Goal: Register for event/course

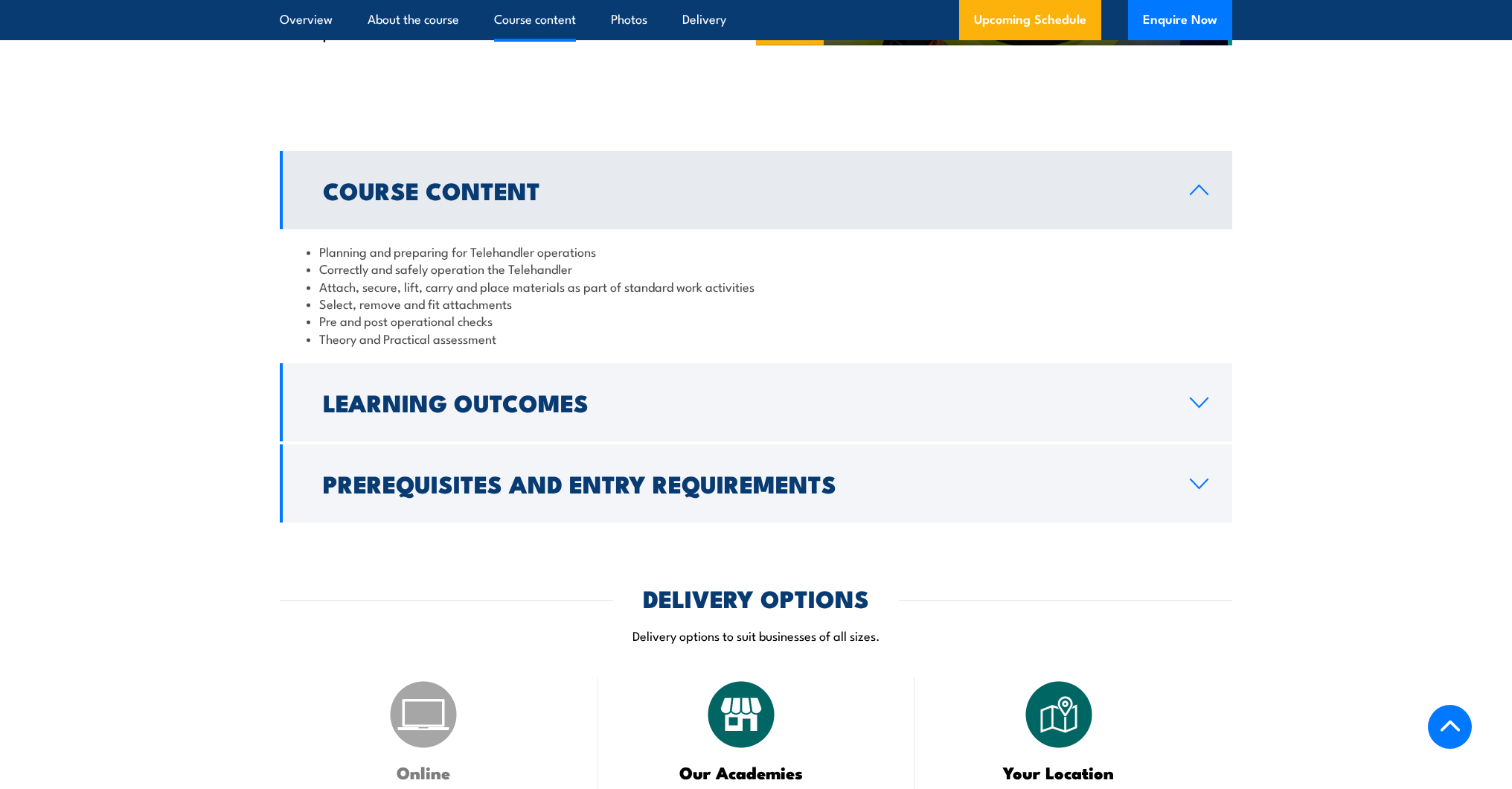
scroll to position [1191, 0]
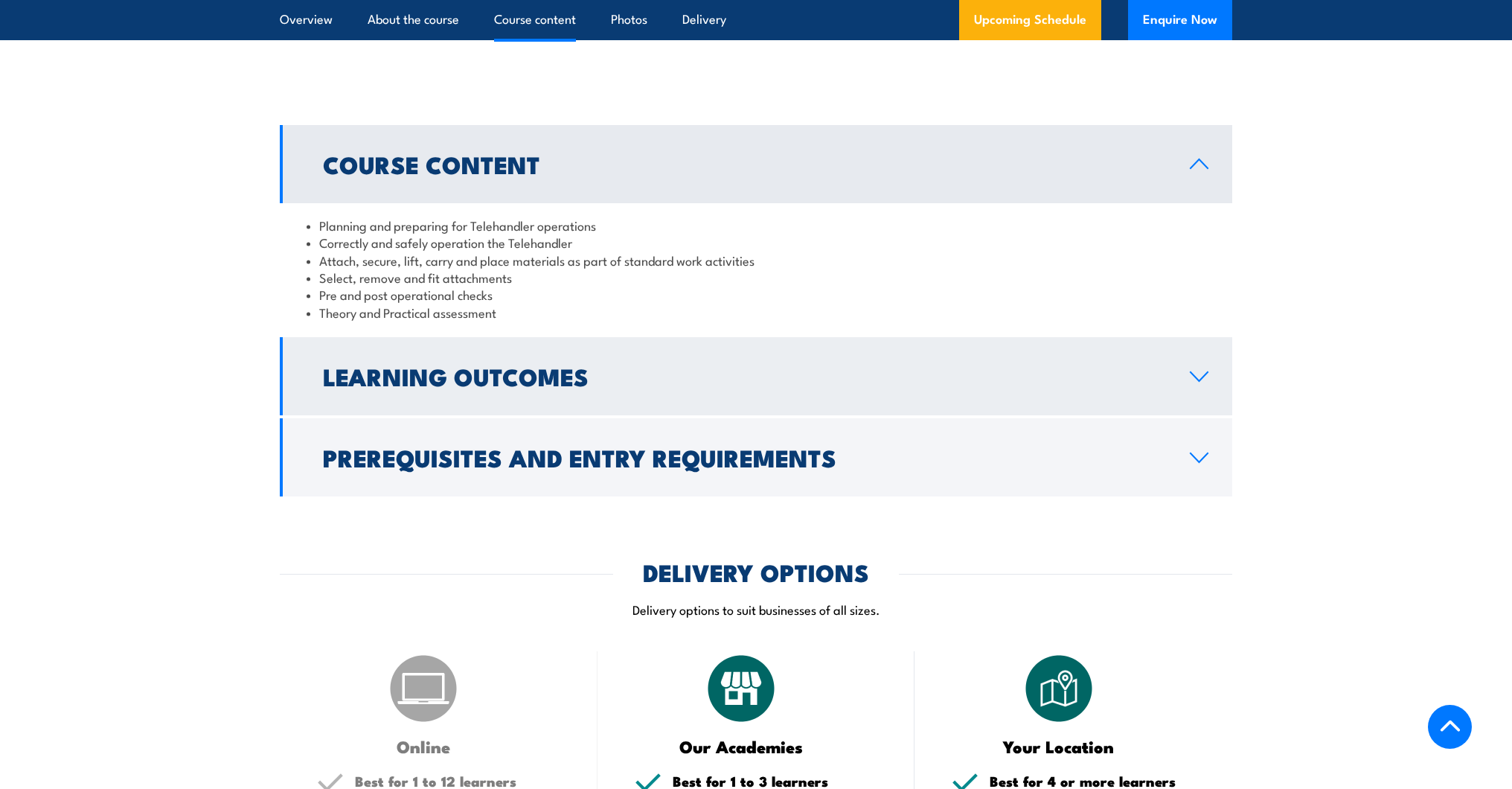
click at [498, 386] on h2 "Learning Outcomes" at bounding box center [745, 376] width 843 height 21
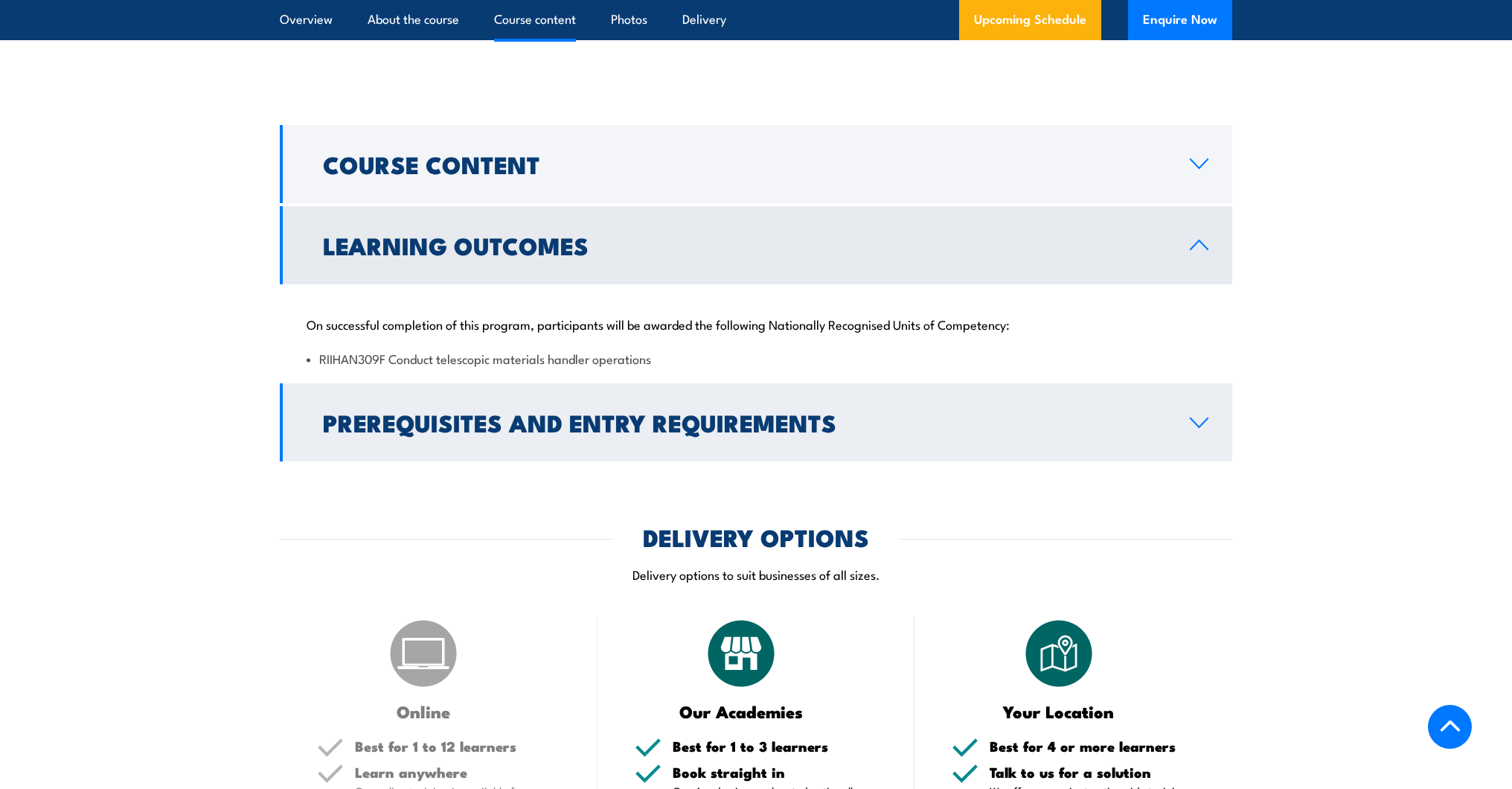
click at [539, 433] on h2 "Prerequisites and Entry Requirements" at bounding box center [745, 422] width 843 height 21
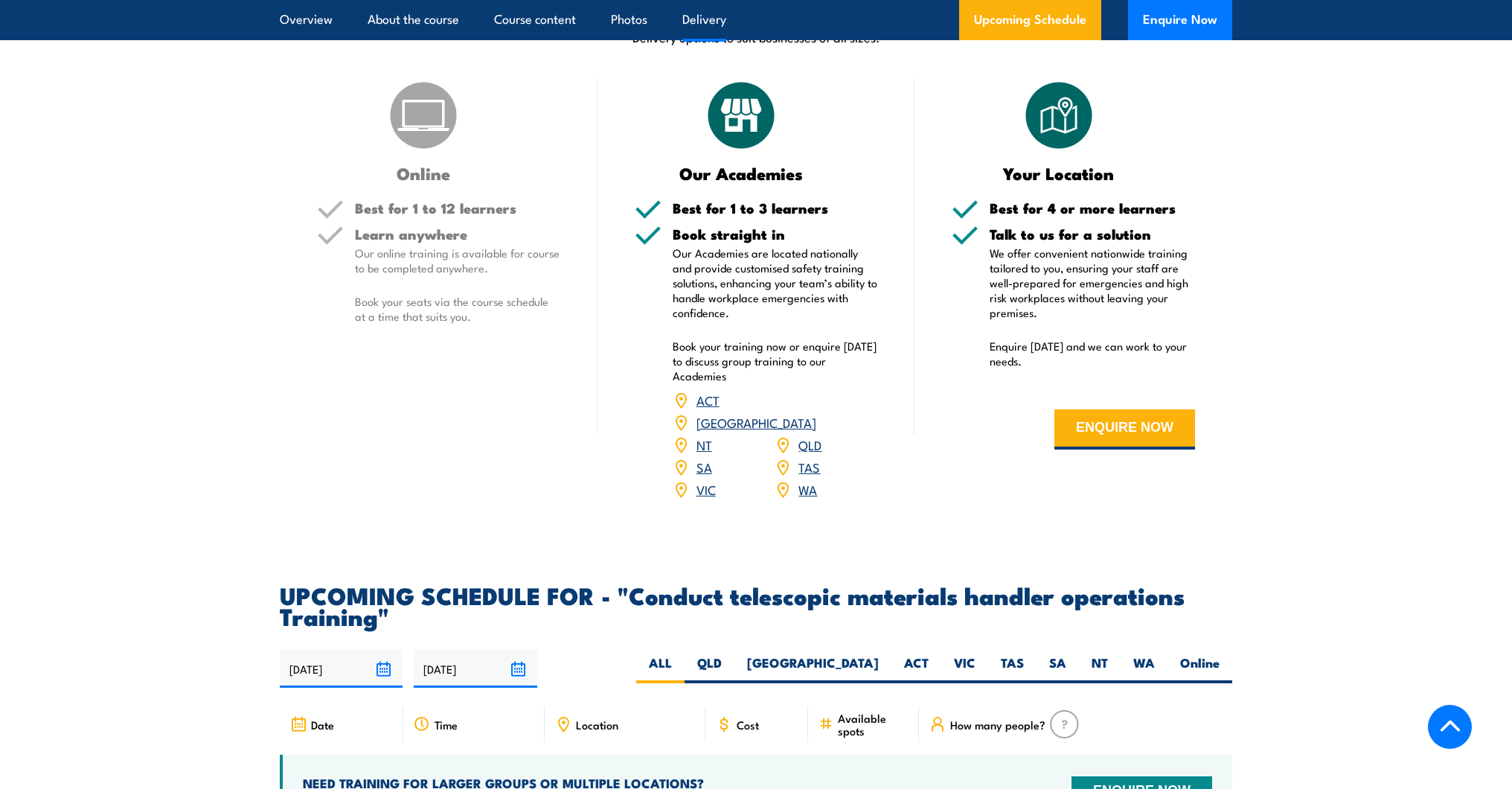
scroll to position [2085, 0]
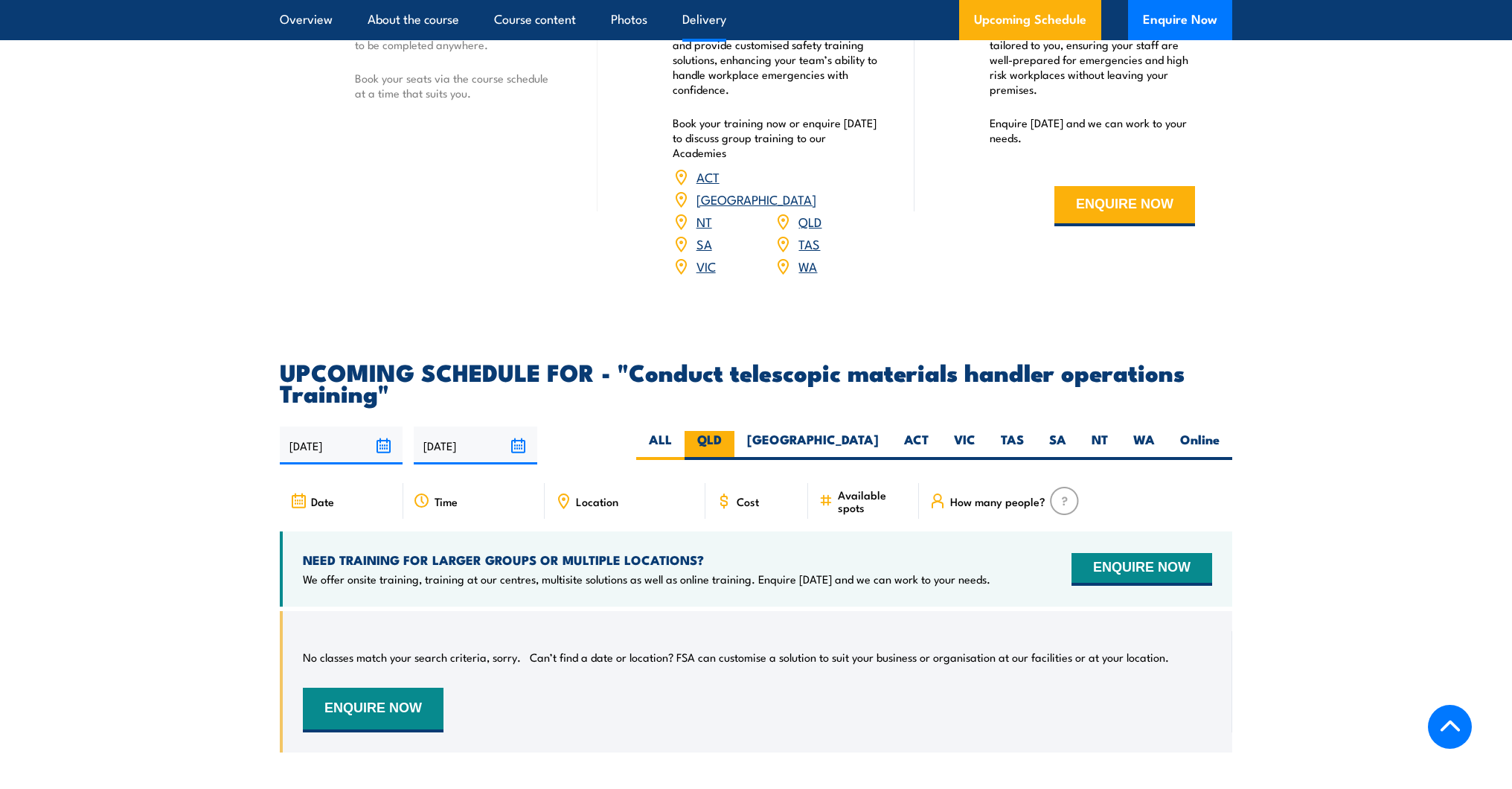
click at [734, 460] on label "QLD" at bounding box center [709, 446] width 50 height 29
click at [732, 441] on input "QLD" at bounding box center [727, 435] width 9 height 9
radio input "true"
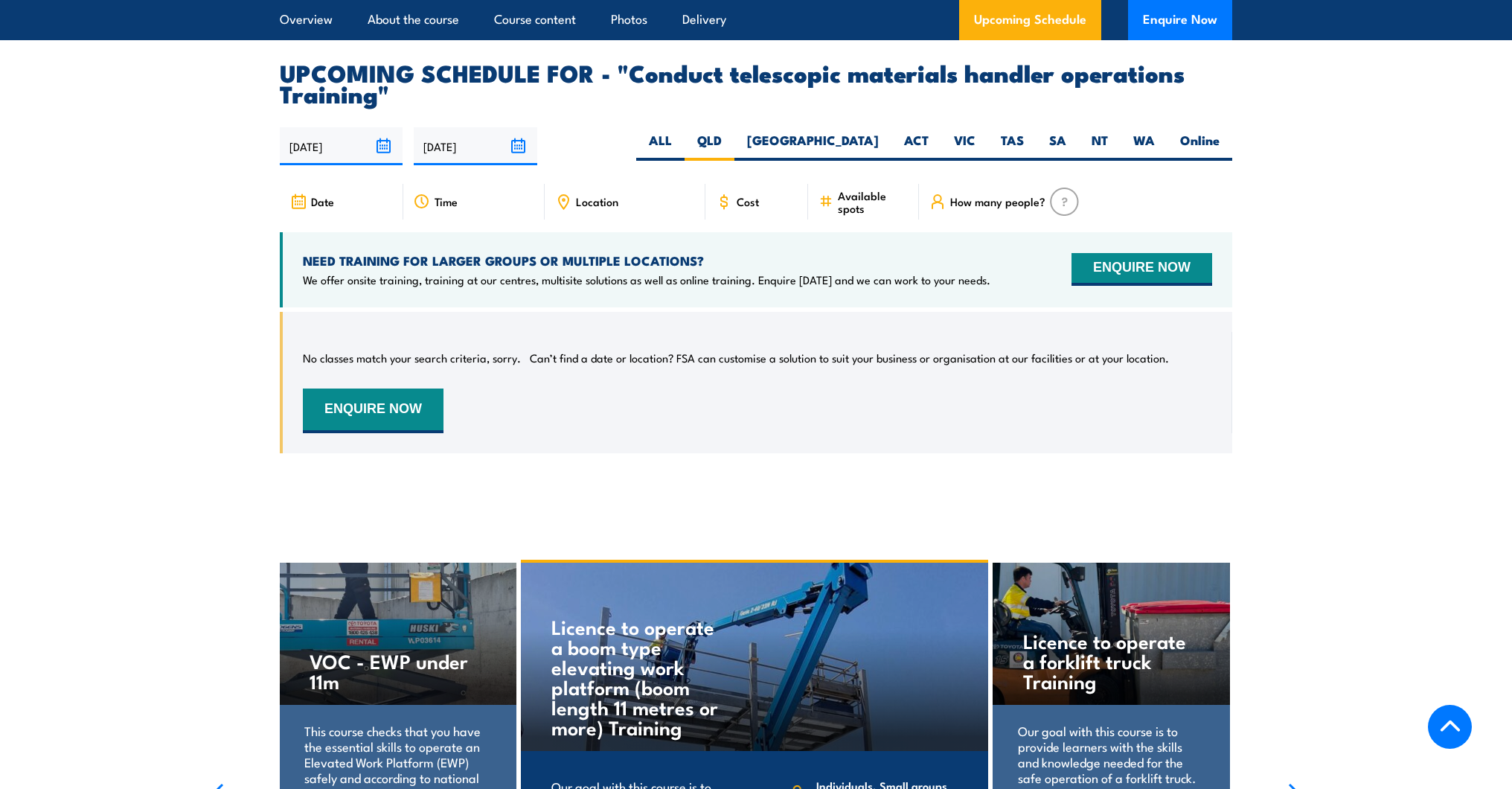
scroll to position [2212, 0]
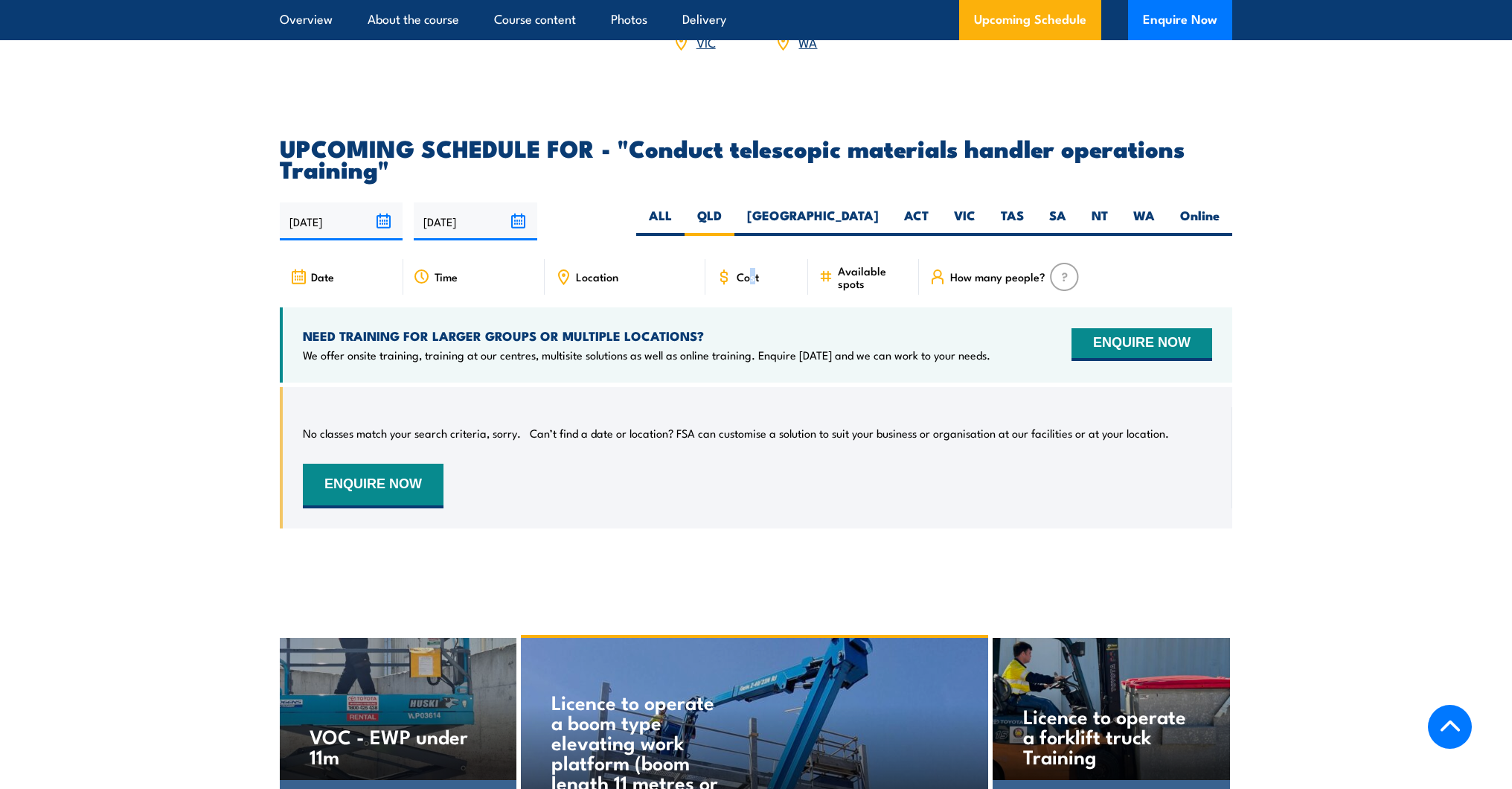
click at [753, 283] on span "Cost" at bounding box center [748, 276] width 22 height 13
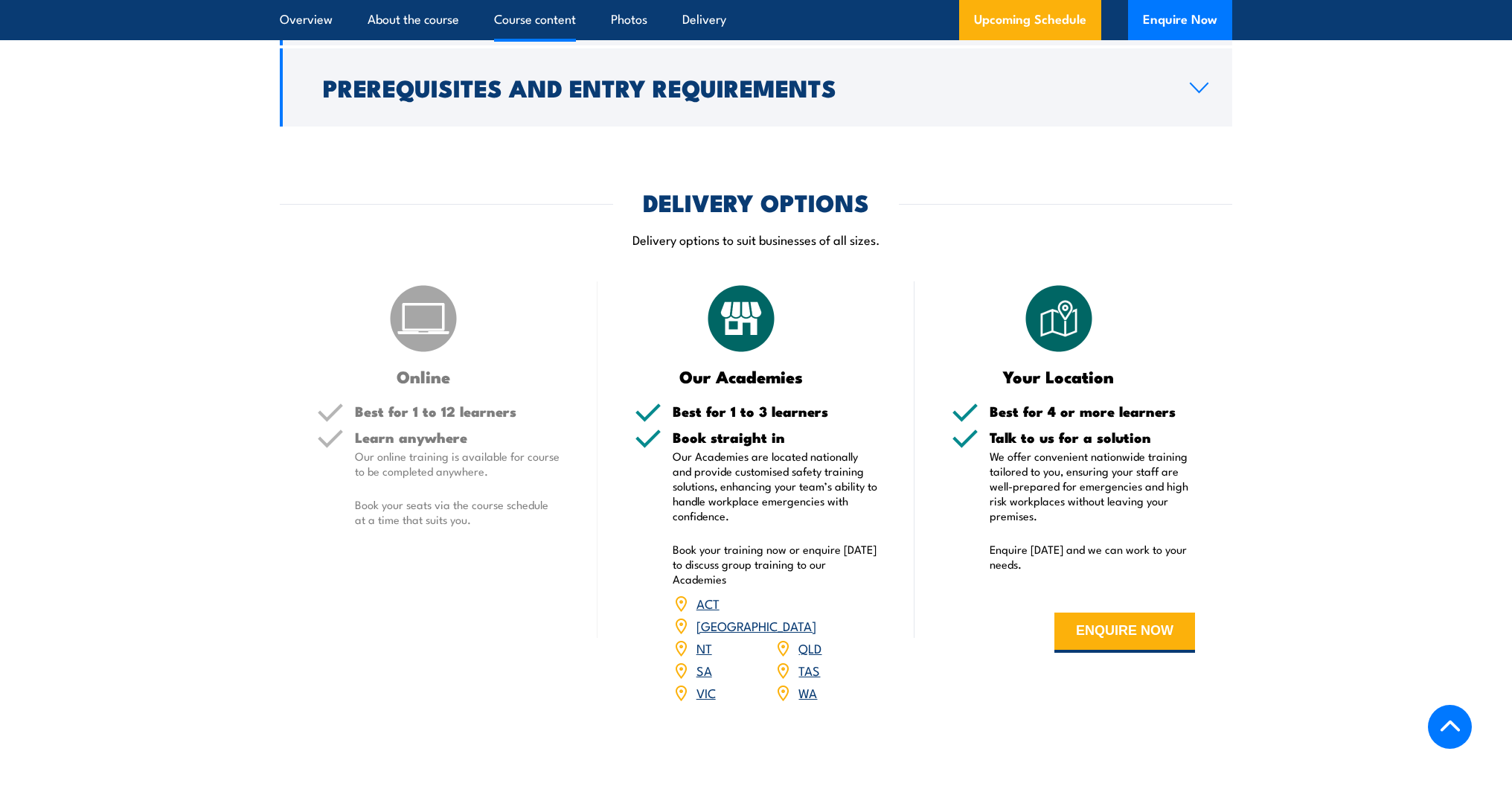
scroll to position [1393, 0]
